Goal: Information Seeking & Learning: Learn about a topic

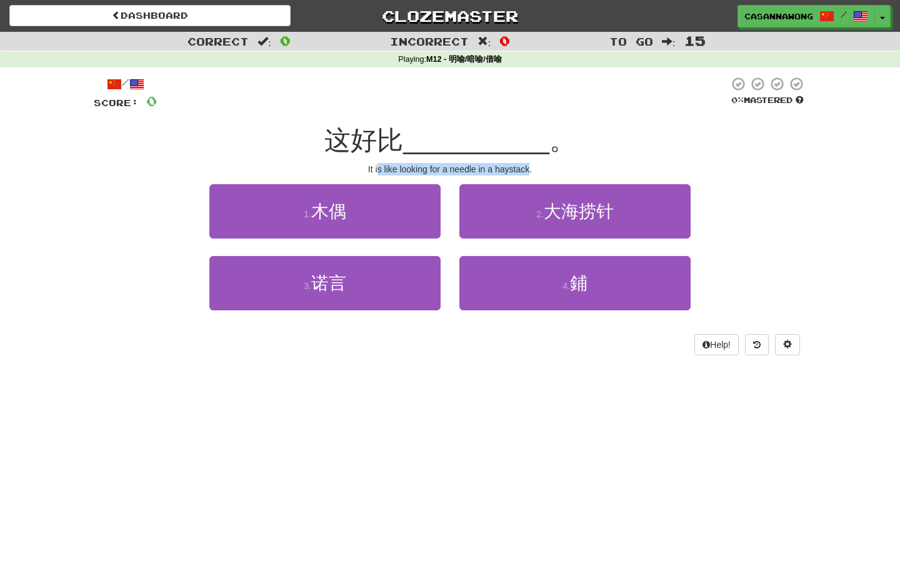
drag, startPoint x: 377, startPoint y: 168, endPoint x: 531, endPoint y: 166, distance: 153.7
click at [531, 166] on div "It is like looking for a needle in a haystack." at bounding box center [450, 169] width 712 height 12
click at [568, 168] on div "It is like looking for a needle in a haystack." at bounding box center [450, 169] width 712 height 12
click at [355, 136] on span "这好比" at bounding box center [363, 140] width 79 height 29
click at [367, 136] on span "这好比" at bounding box center [363, 140] width 79 height 29
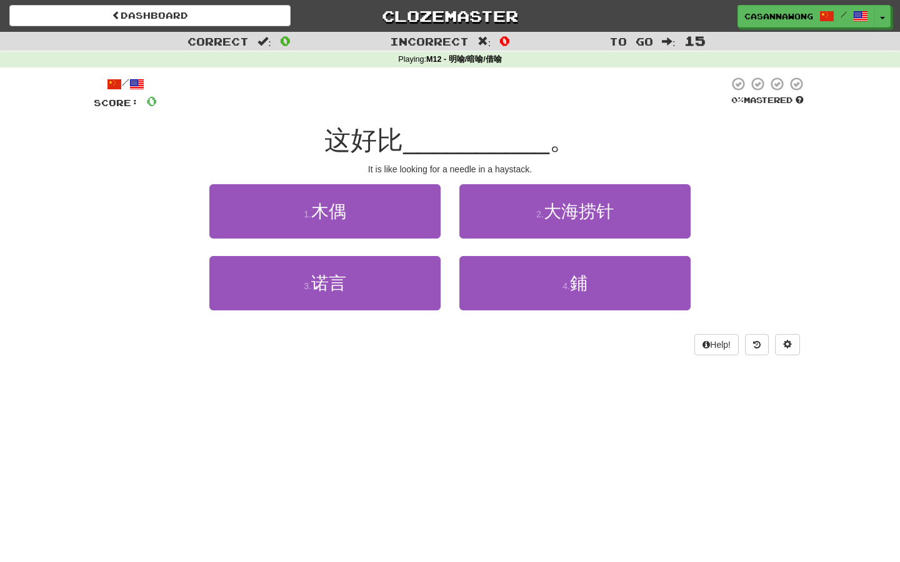
click at [425, 144] on span "__________" at bounding box center [476, 140] width 146 height 29
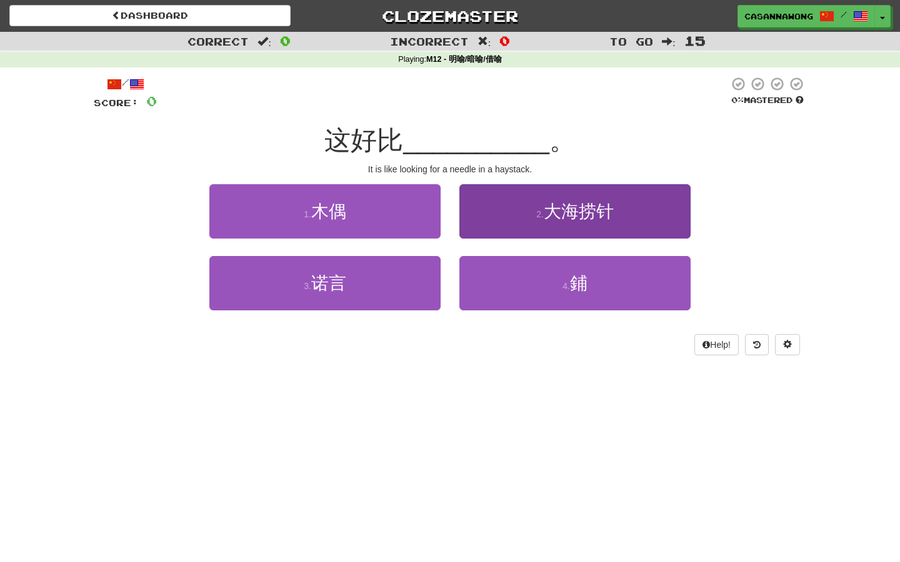
click at [504, 232] on button "2 . 大海捞针" at bounding box center [574, 211] width 231 height 54
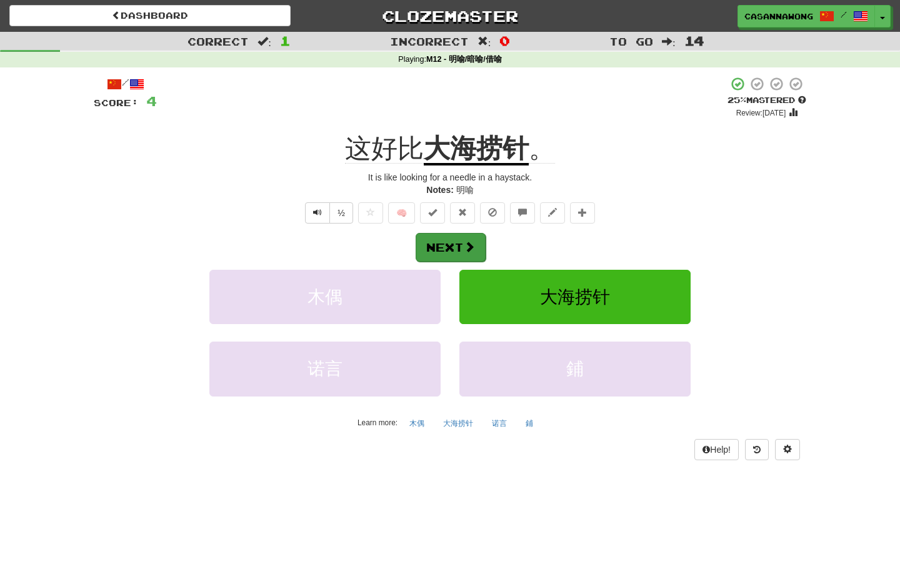
click at [460, 244] on button "Next" at bounding box center [450, 247] width 70 height 29
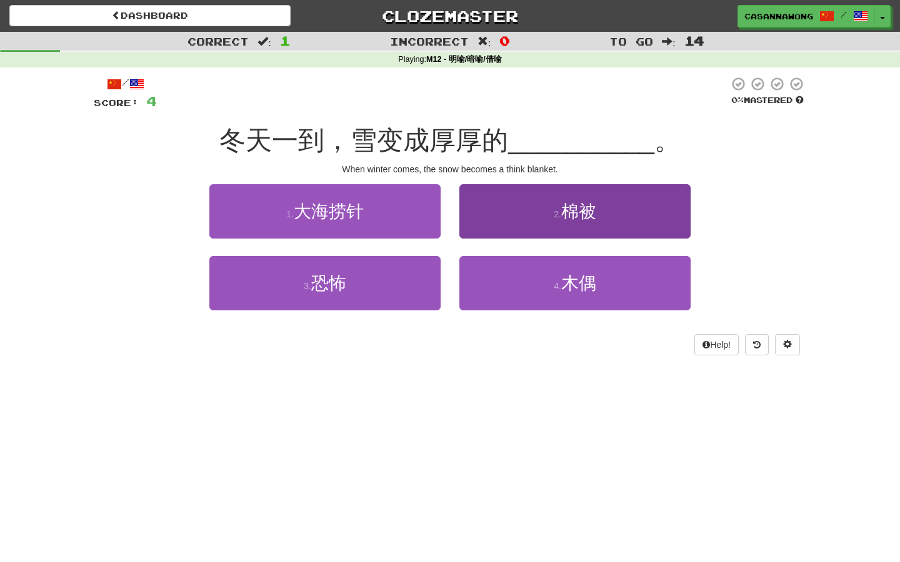
click at [533, 229] on button "2 . 棉被" at bounding box center [574, 211] width 231 height 54
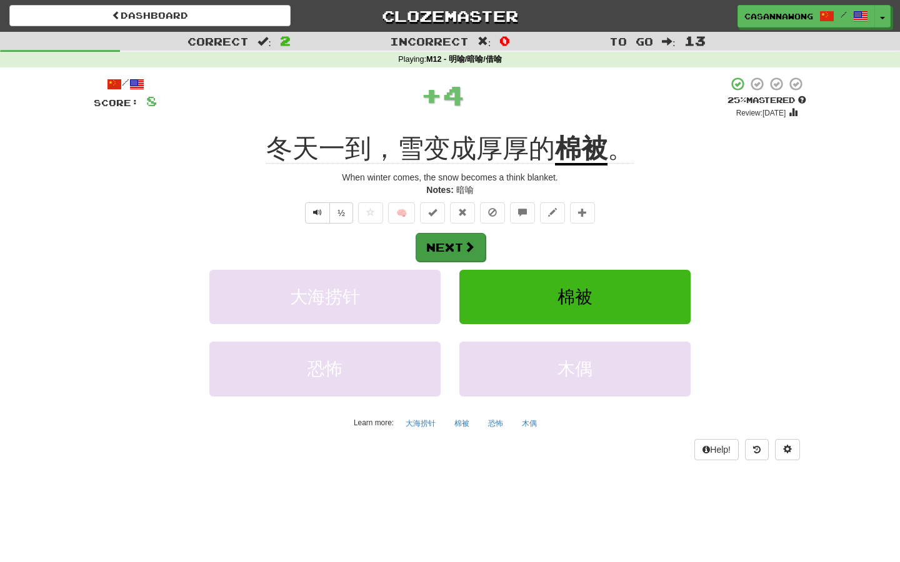
click at [463, 241] on button "Next" at bounding box center [450, 247] width 70 height 29
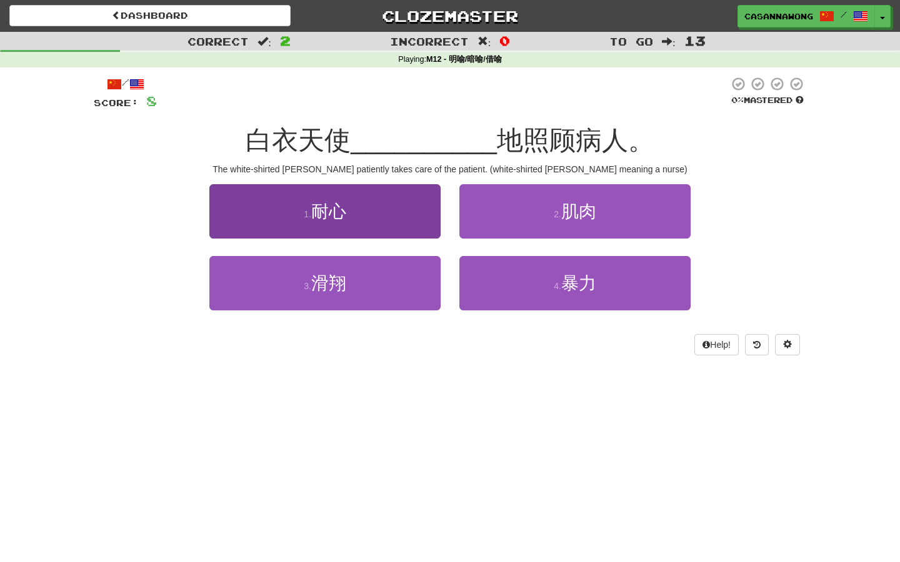
click at [405, 212] on button "1 . 耐心" at bounding box center [324, 211] width 231 height 54
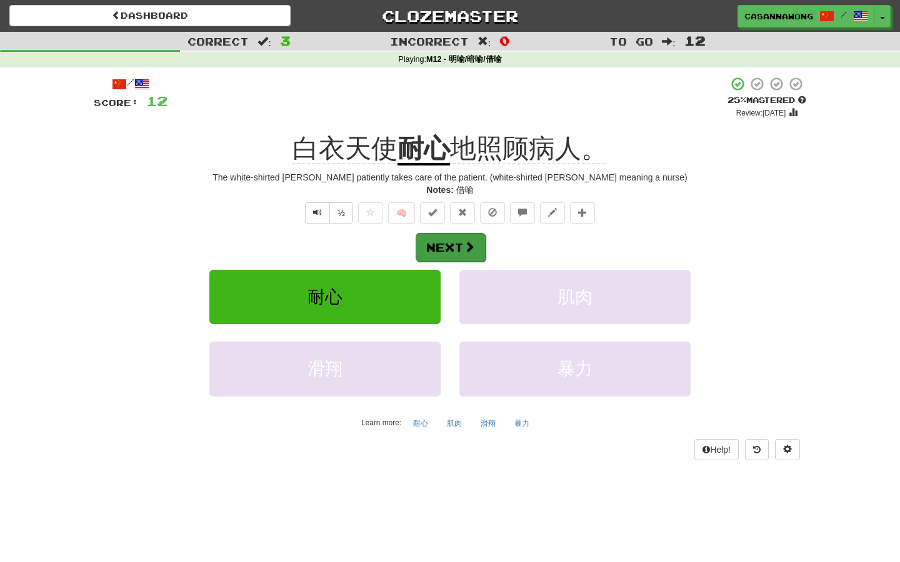
click at [453, 246] on button "Next" at bounding box center [450, 247] width 70 height 29
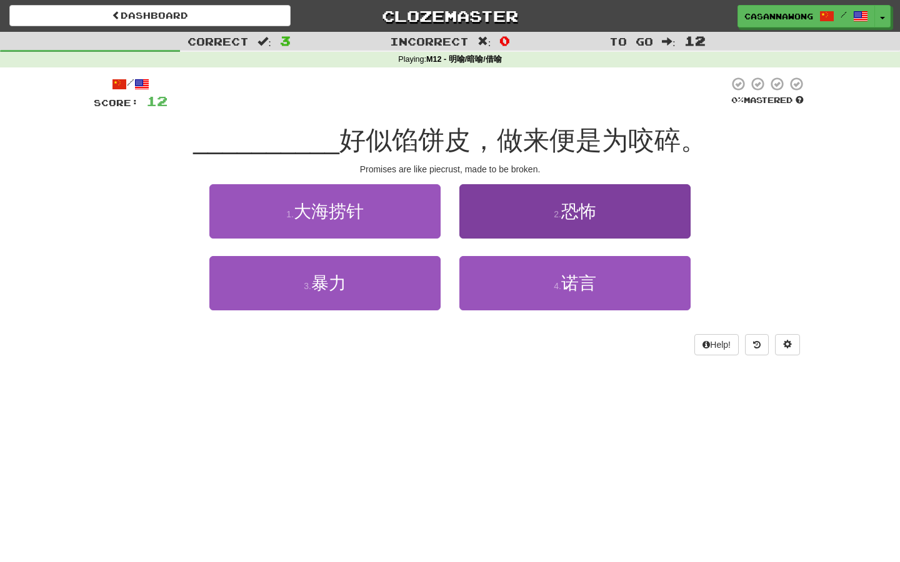
click at [490, 202] on button "2 . 恐怖" at bounding box center [574, 211] width 231 height 54
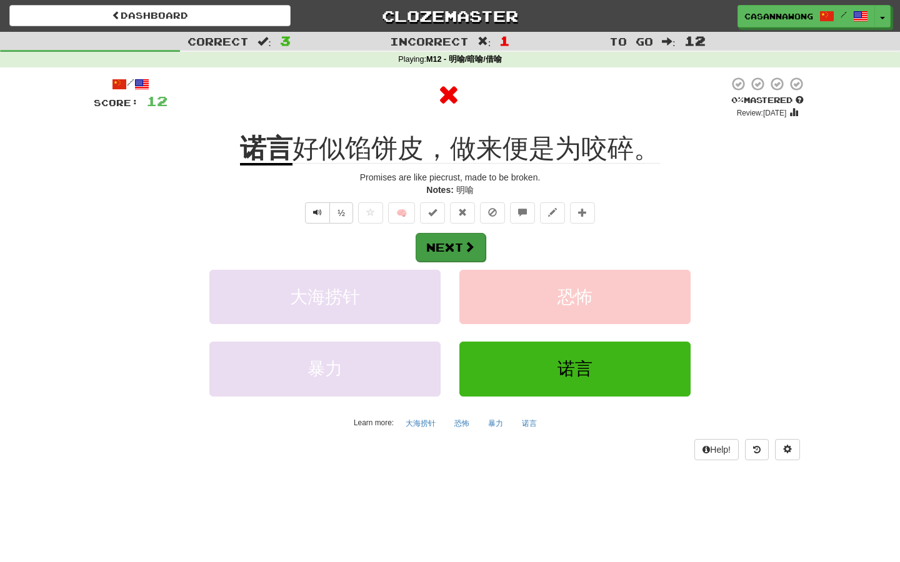
click at [471, 241] on span at bounding box center [469, 246] width 11 height 11
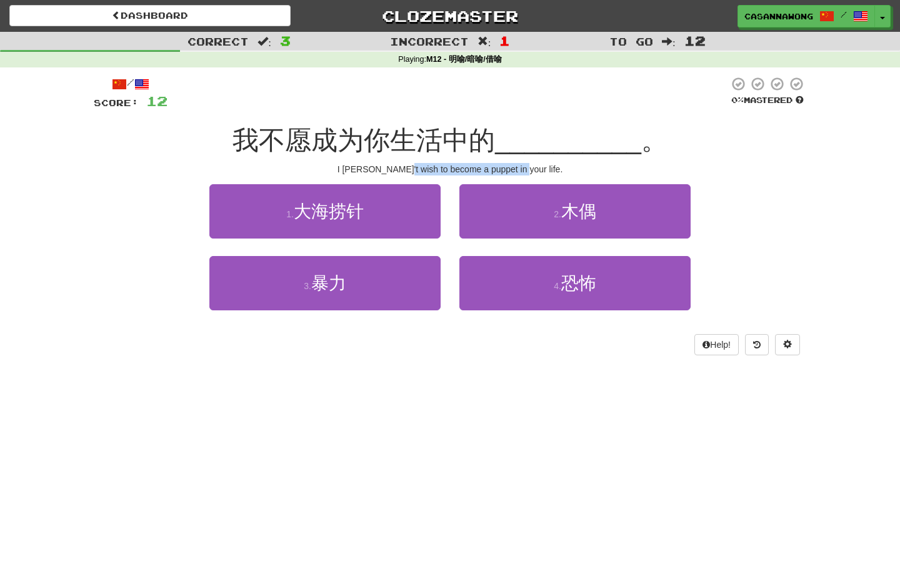
drag, startPoint x: 419, startPoint y: 170, endPoint x: 557, endPoint y: 172, distance: 138.1
click at [557, 172] on div "I [PERSON_NAME]'t wish to become a puppet in your life." at bounding box center [450, 169] width 712 height 12
click at [556, 174] on div "/ Score: 12 0 % Mastered 我不愿成为你生活中的 __________ 。 I [PERSON_NAME]'t wish to beco…" at bounding box center [450, 215] width 712 height 279
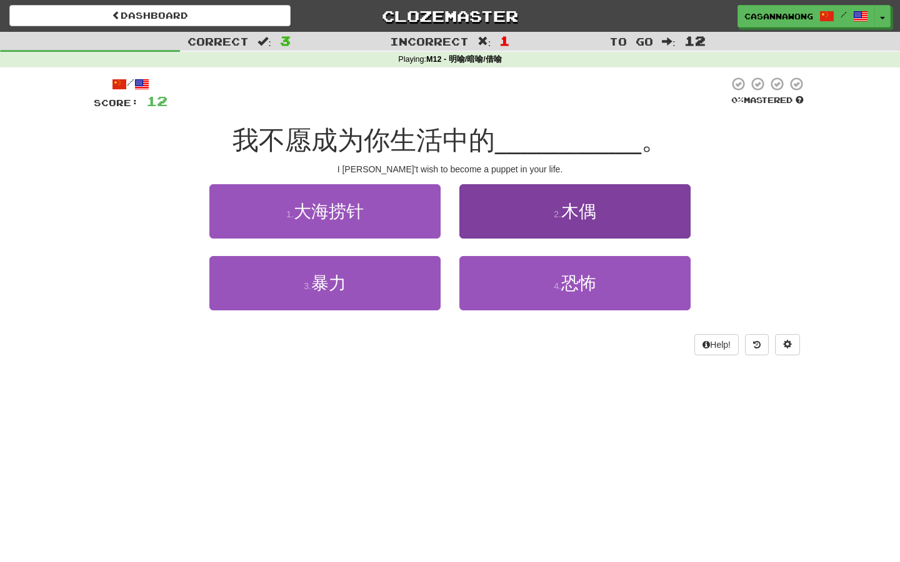
click at [545, 206] on button "2 . 木偶" at bounding box center [574, 211] width 231 height 54
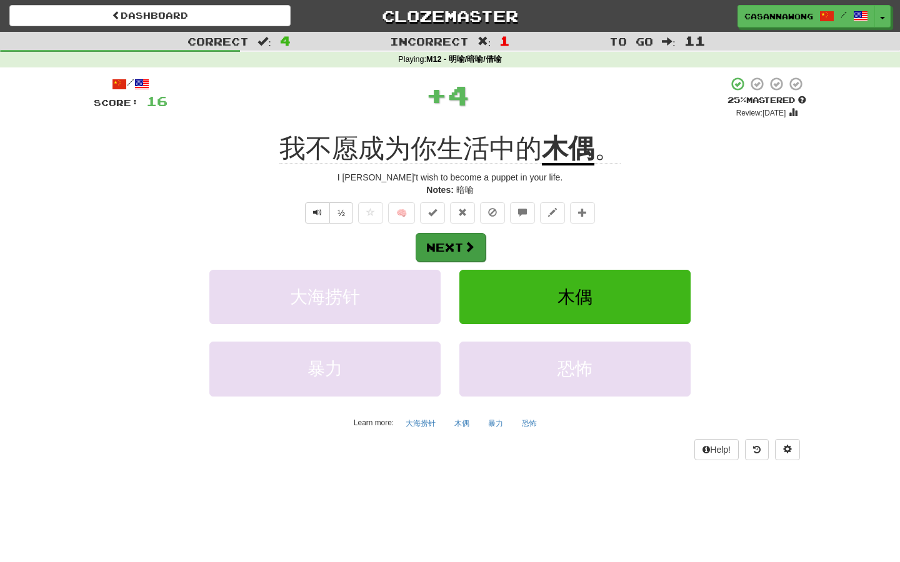
click at [475, 241] on span at bounding box center [469, 246] width 11 height 11
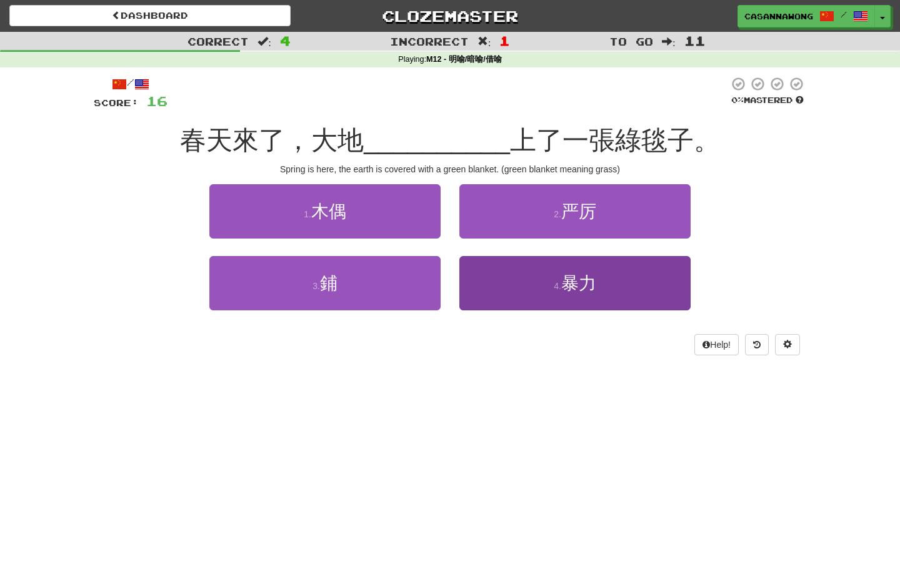
click at [521, 274] on button "4 . 暴力" at bounding box center [574, 283] width 231 height 54
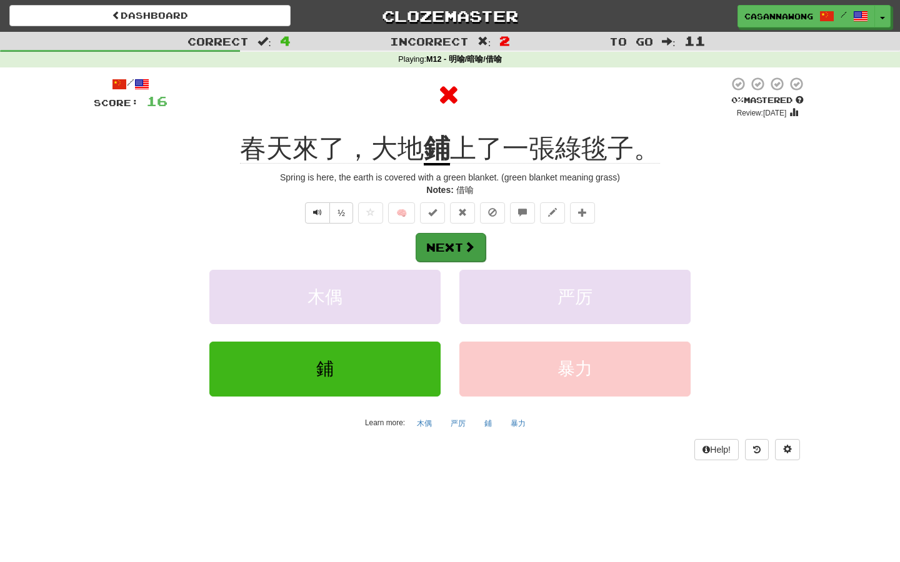
click at [470, 242] on span at bounding box center [469, 246] width 11 height 11
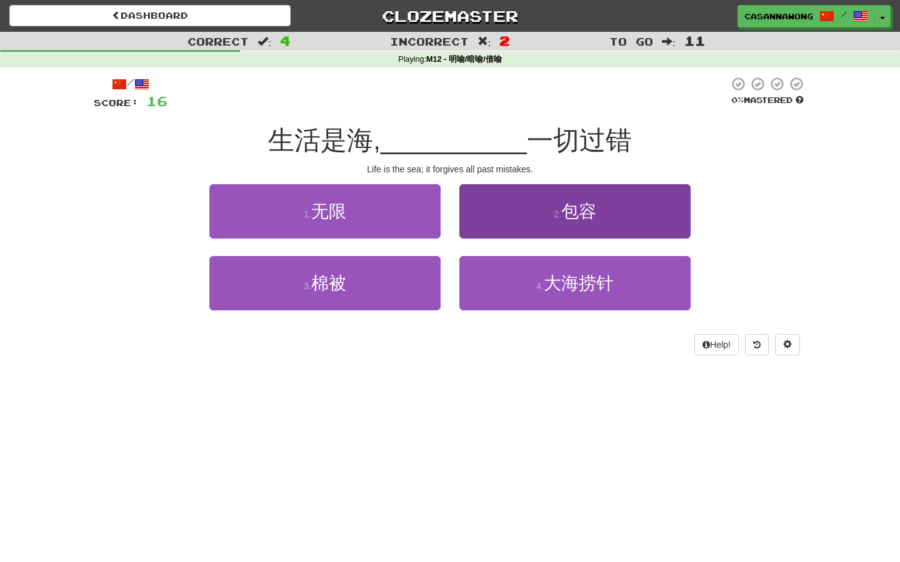
click at [545, 220] on button "2 . 包容" at bounding box center [574, 211] width 231 height 54
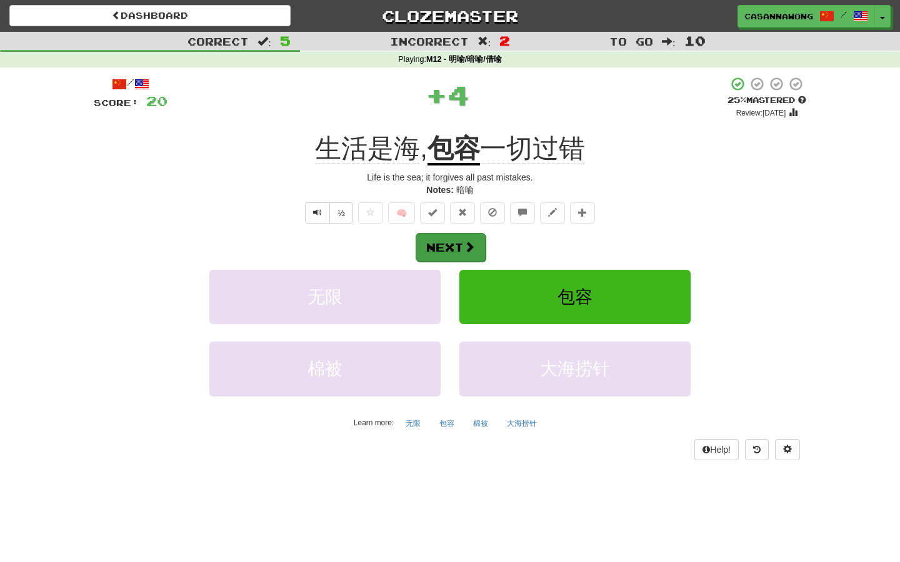
click at [474, 241] on span at bounding box center [469, 246] width 11 height 11
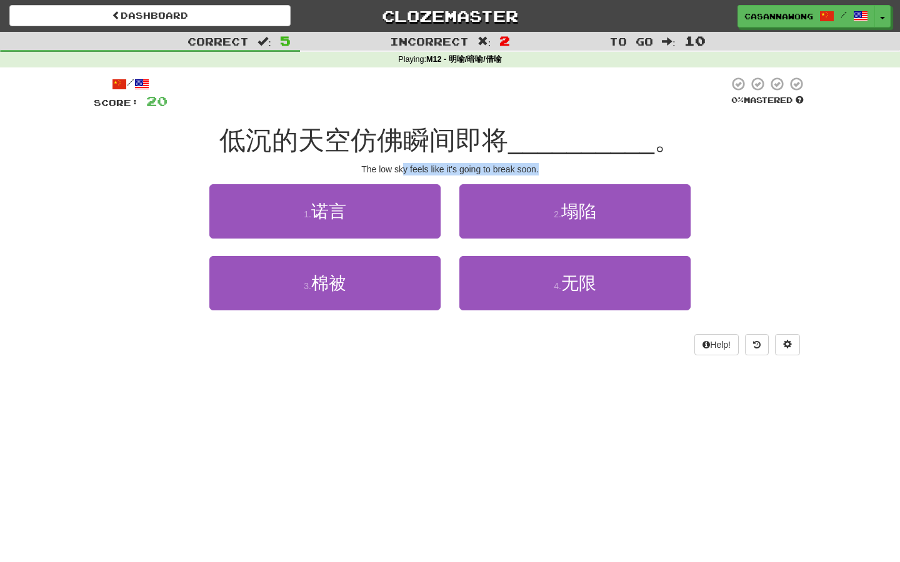
drag, startPoint x: 401, startPoint y: 165, endPoint x: 552, endPoint y: 167, distance: 151.2
click at [552, 167] on div "The low sky feels like it's going to break soon." at bounding box center [450, 169] width 712 height 12
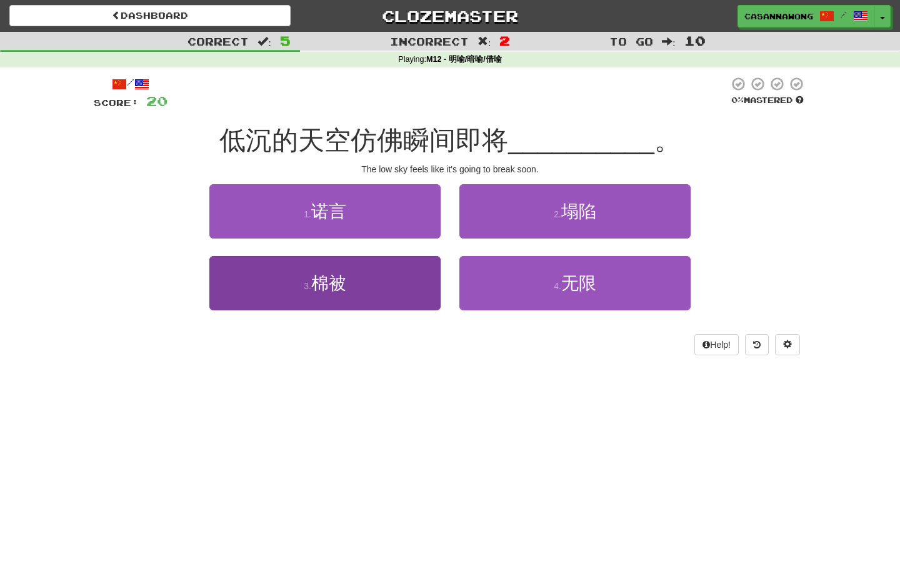
click at [385, 277] on button "3 . 棉被" at bounding box center [324, 283] width 231 height 54
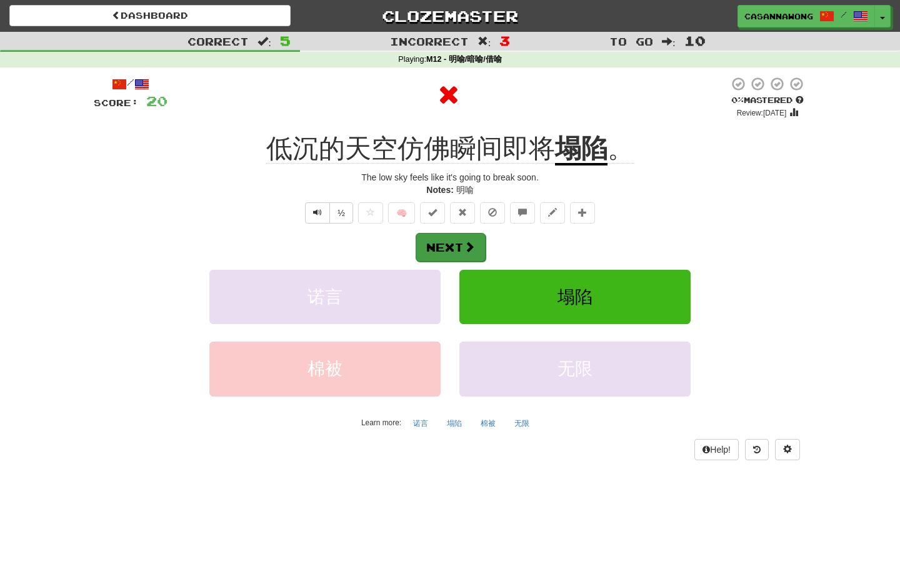
click at [469, 249] on span at bounding box center [469, 246] width 11 height 11
